Goal: Task Accomplishment & Management: Complete application form

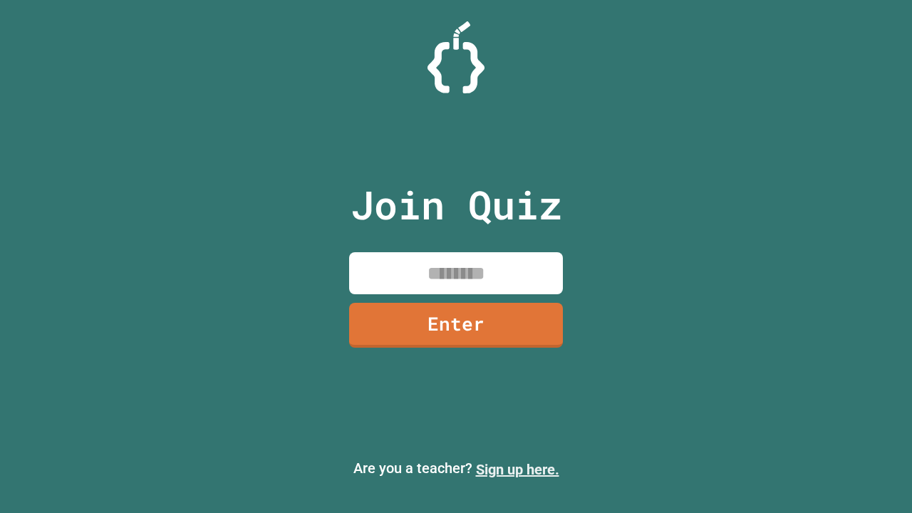
click at [518, 470] on link "Sign up here." at bounding box center [517, 469] width 83 height 17
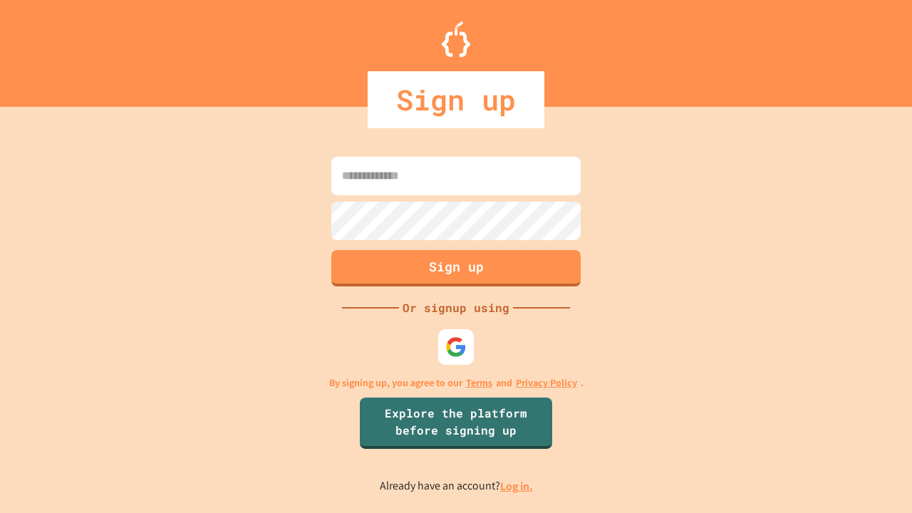
click at [518, 486] on link "Log in." at bounding box center [516, 486] width 33 height 15
